Goal: Information Seeking & Learning: Check status

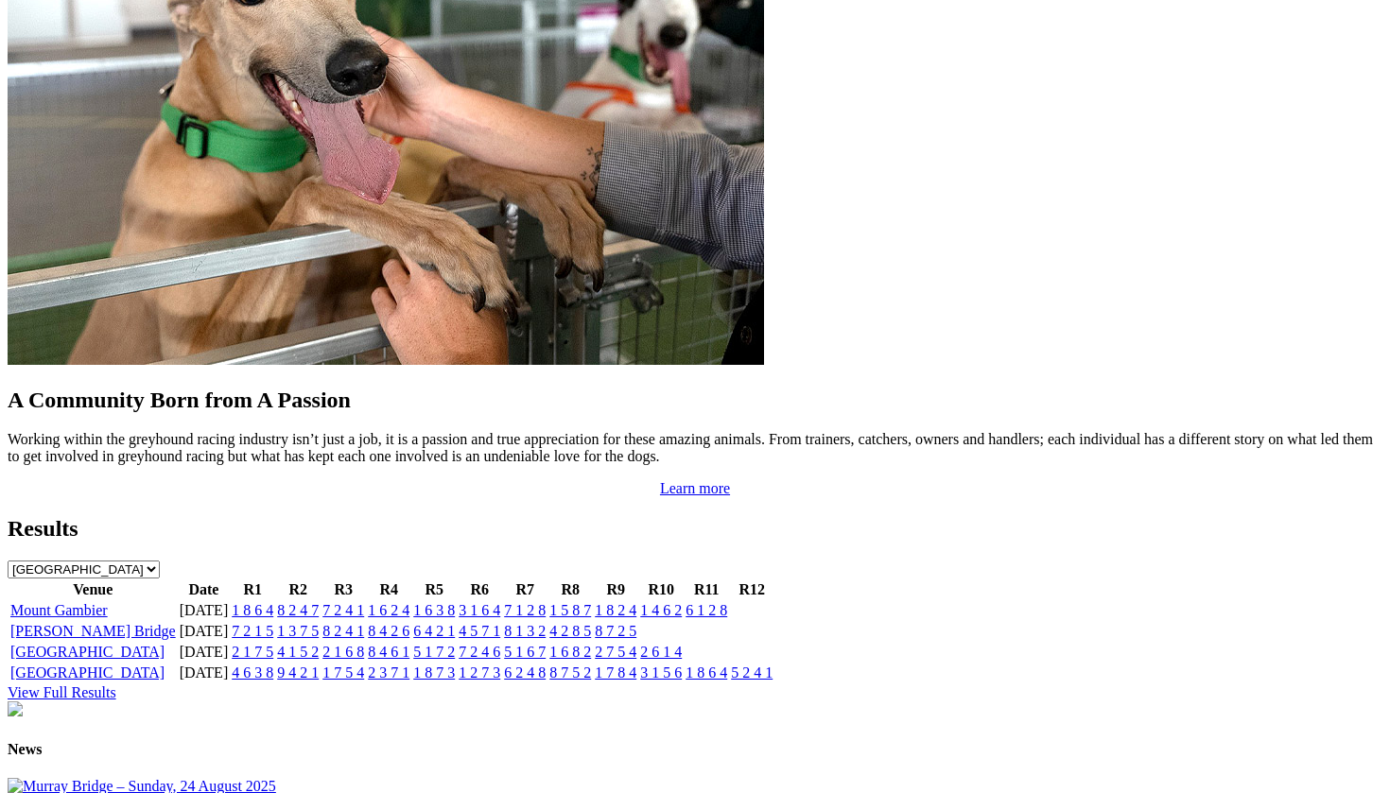
scroll to position [1617, 0]
click at [152, 643] on link "[GEOGRAPHIC_DATA]" at bounding box center [87, 651] width 154 height 16
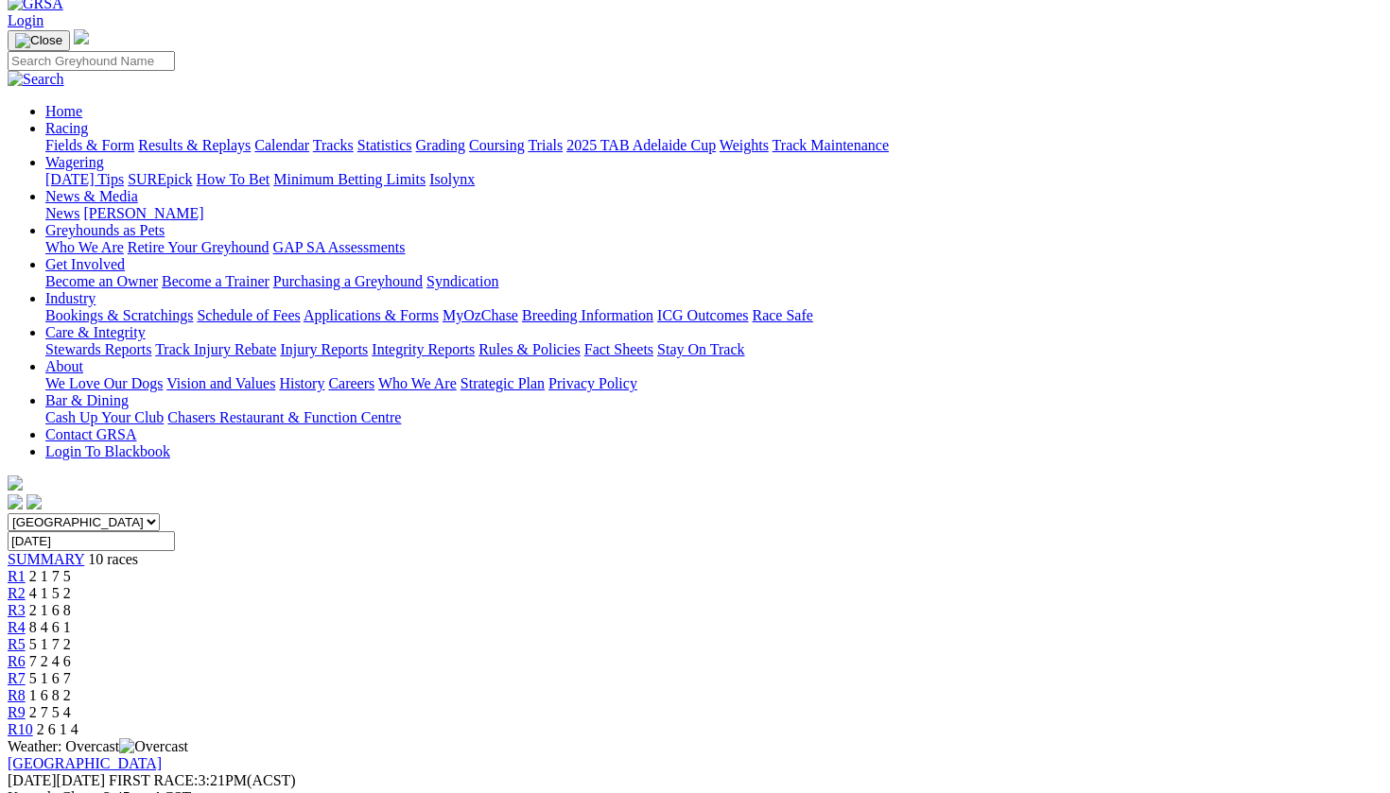
scroll to position [9, 0]
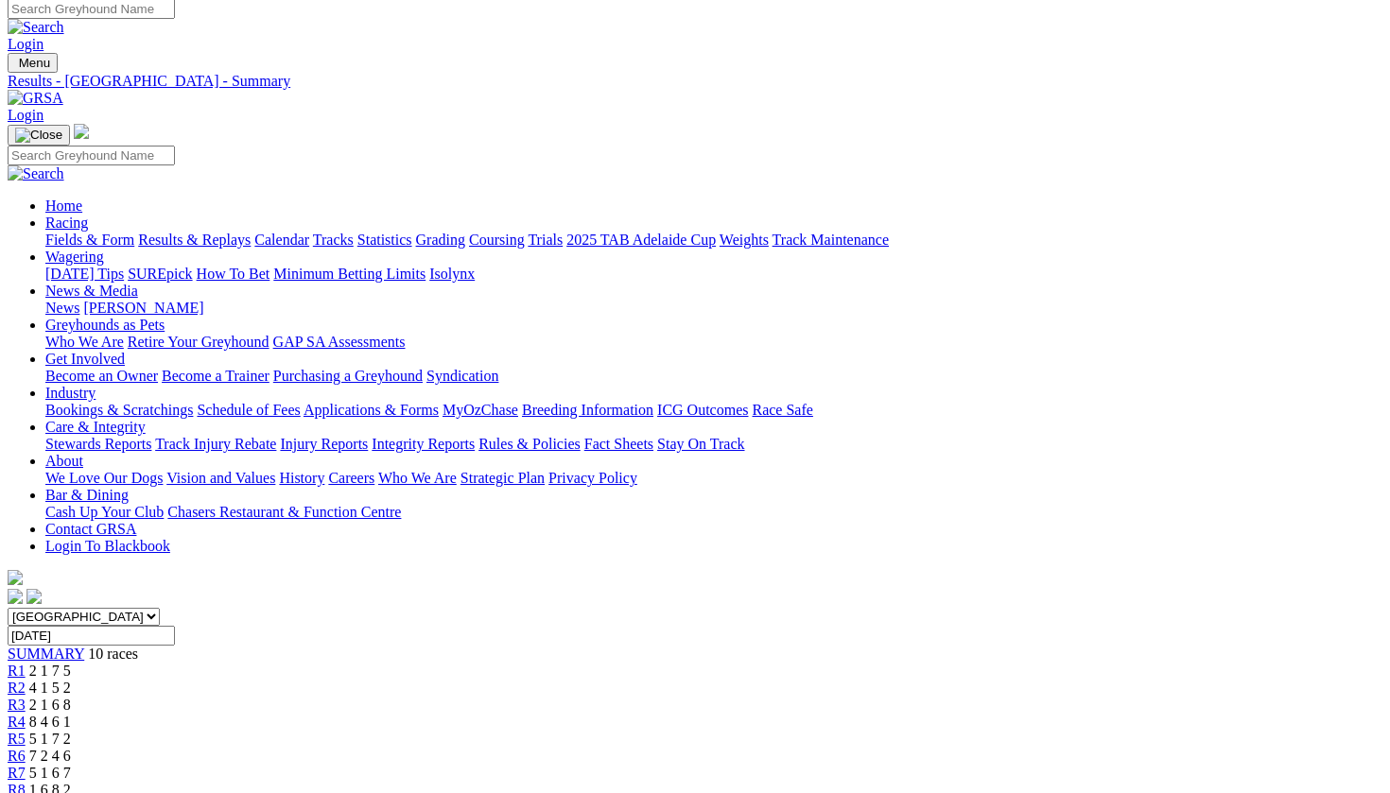
click at [26, 663] on span "R1" at bounding box center [17, 671] width 18 height 16
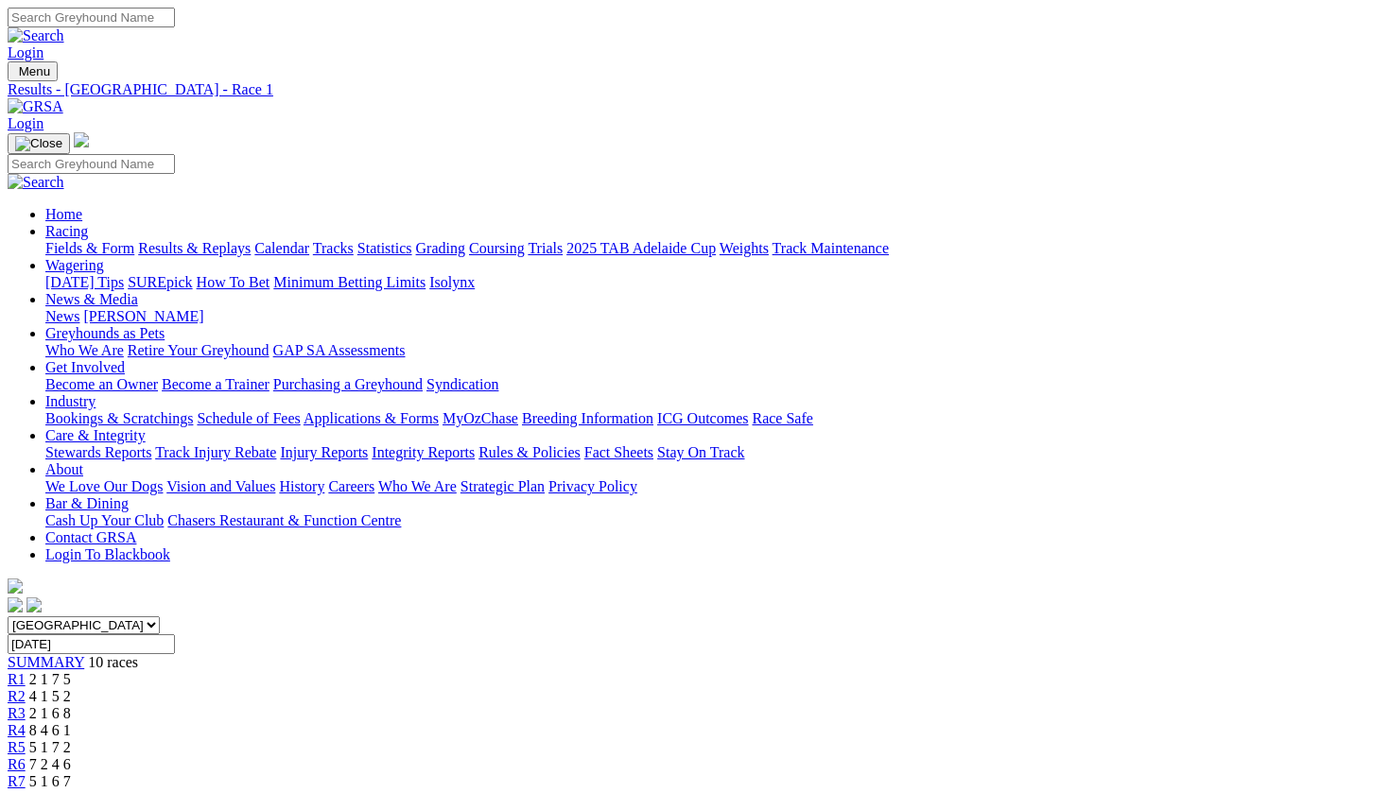
click at [213, 240] on link "Results & Replays" at bounding box center [194, 248] width 113 height 16
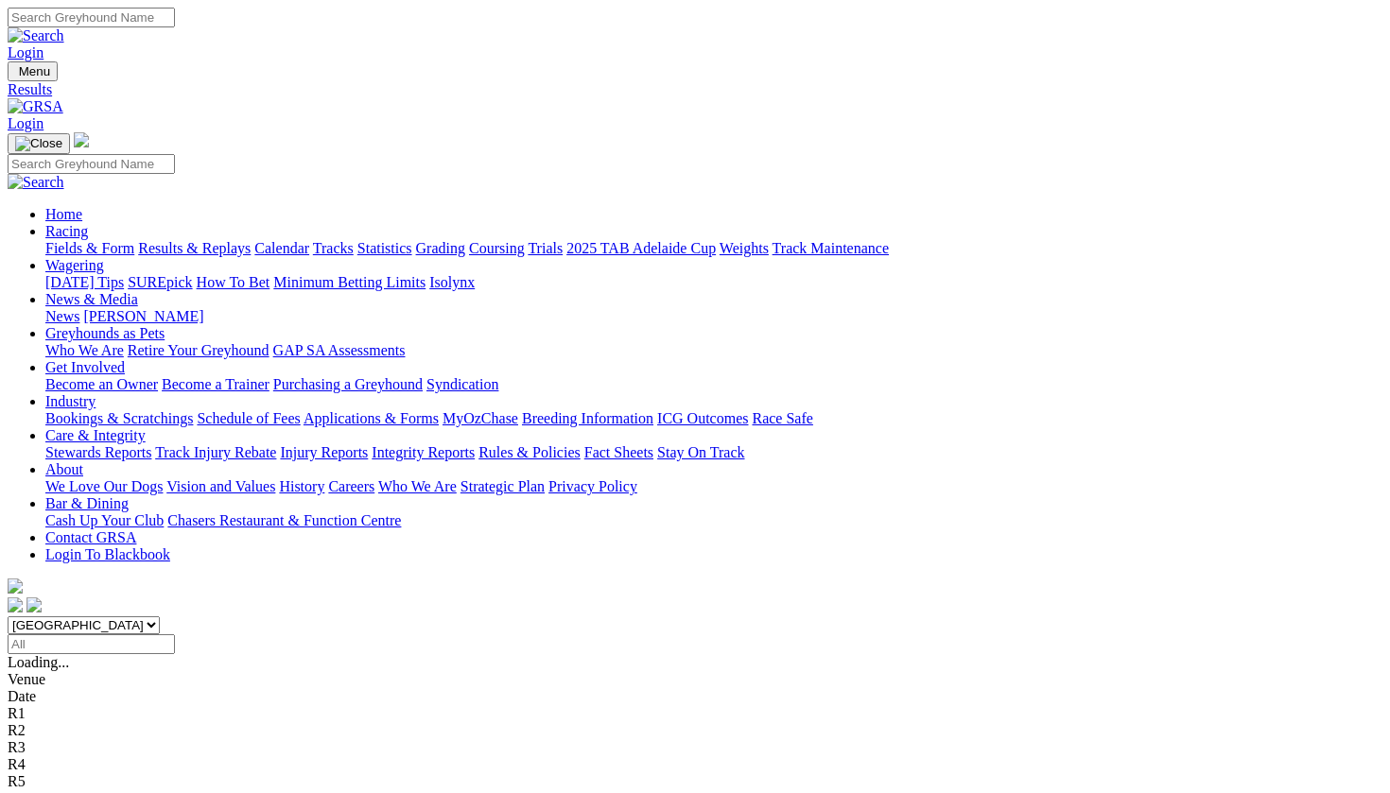
click at [336, 705] on div "R1" at bounding box center [695, 713] width 1375 height 17
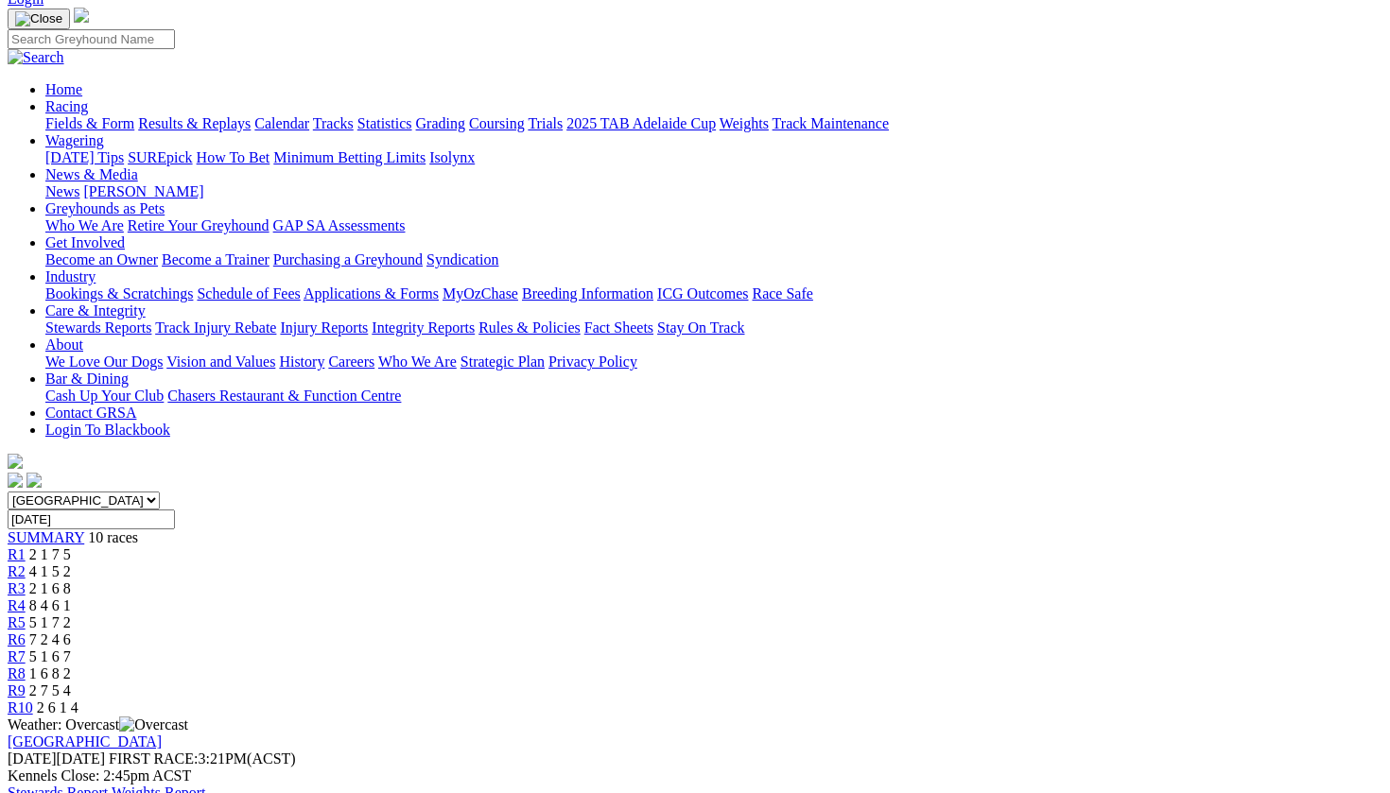
scroll to position [123, 0]
click at [149, 736] on link "[GEOGRAPHIC_DATA]" at bounding box center [85, 744] width 154 height 16
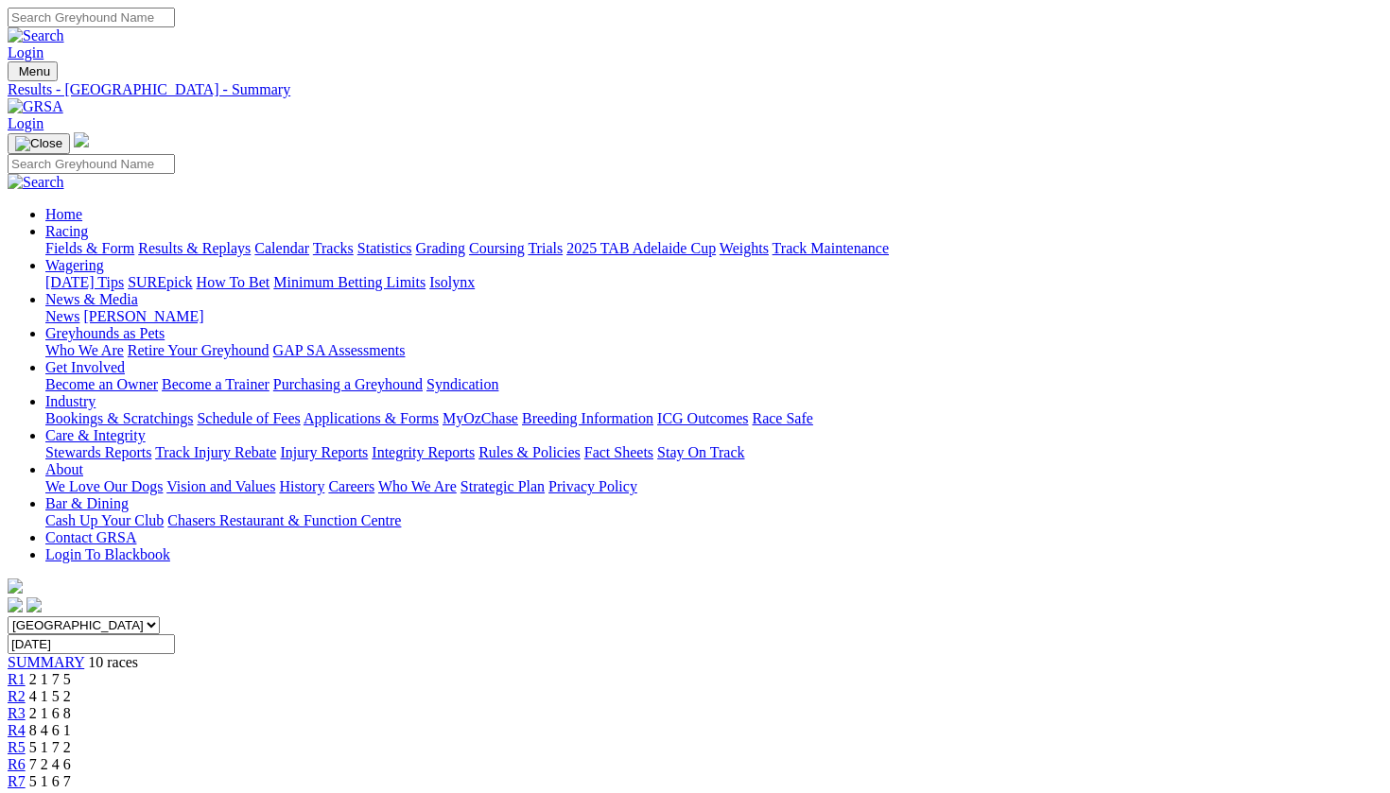
scroll to position [0, 0]
click at [251, 240] on link "Results & Replays" at bounding box center [194, 248] width 113 height 16
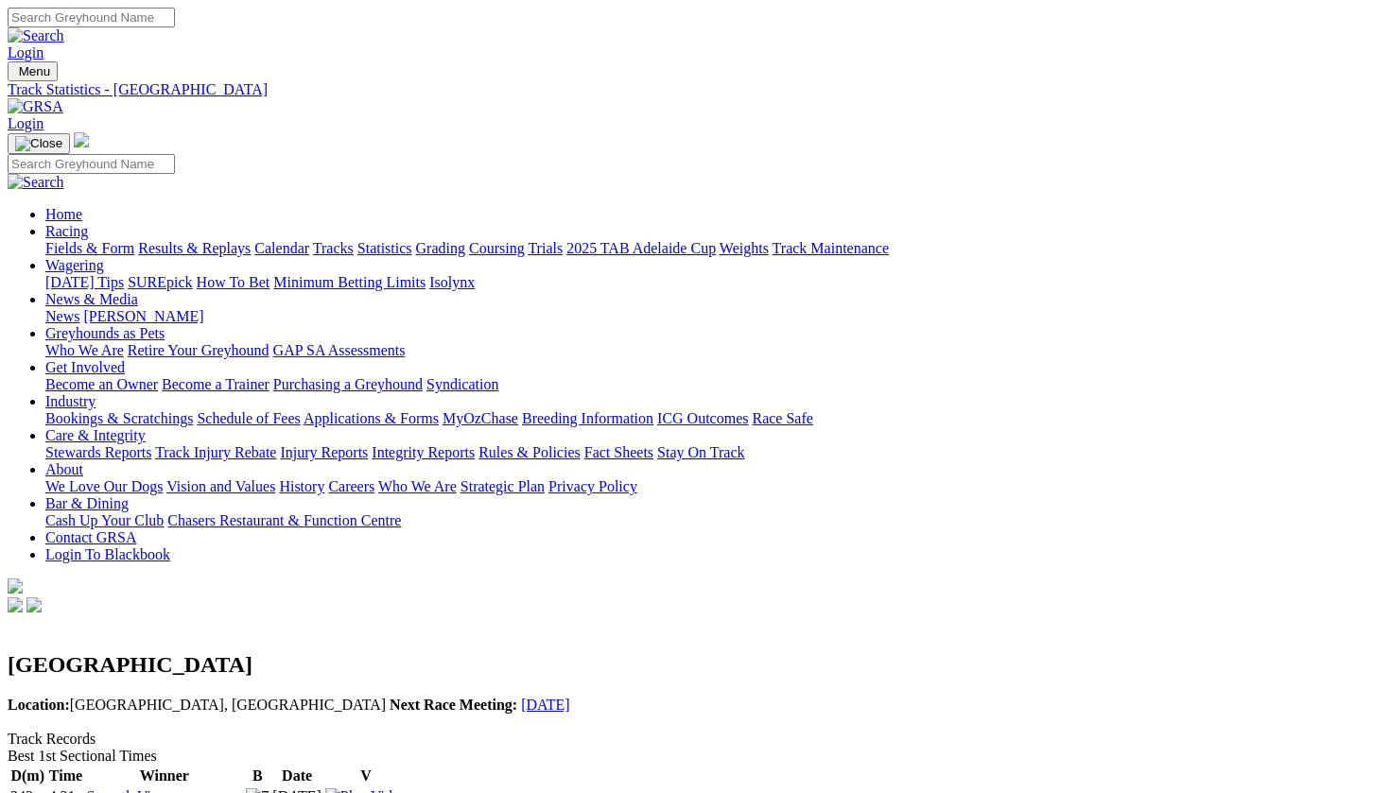
scroll to position [0, 9]
